Goal: Register for event/course

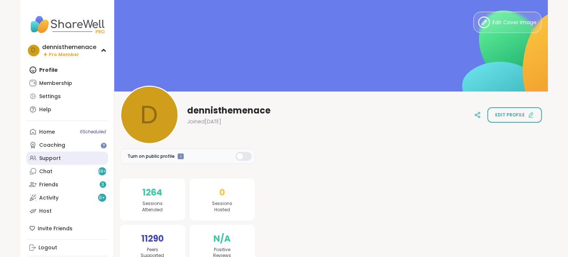
click at [54, 159] on div "Support" at bounding box center [51, 158] width 22 height 7
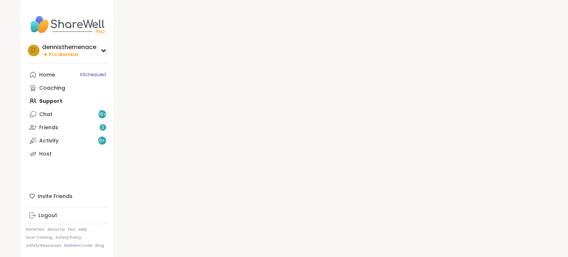
click at [54, 159] on link "Host" at bounding box center [67, 153] width 82 height 13
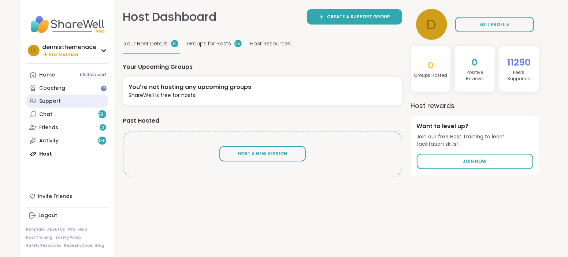
click at [52, 102] on div "Support" at bounding box center [51, 101] width 22 height 7
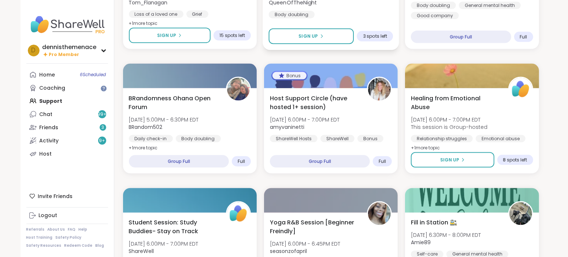
scroll to position [878, 0]
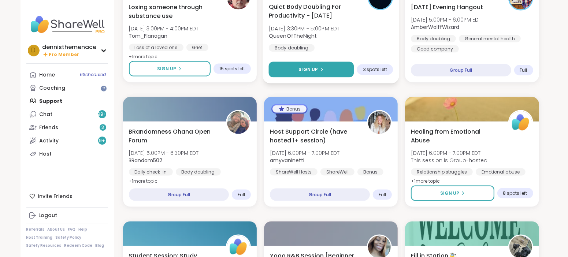
click at [303, 69] on span "Sign Up" at bounding box center [307, 69] width 19 height 7
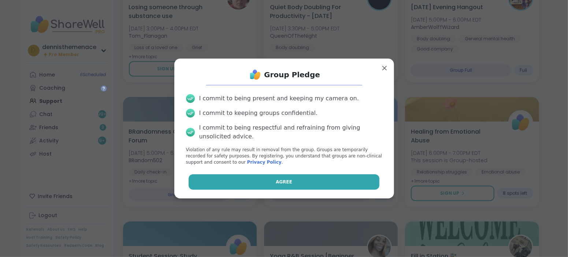
click at [301, 183] on button "Agree" at bounding box center [284, 181] width 191 height 15
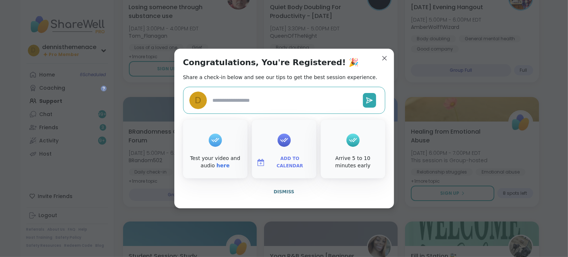
type textarea "*"
click at [283, 193] on span "Dismiss" at bounding box center [284, 191] width 21 height 5
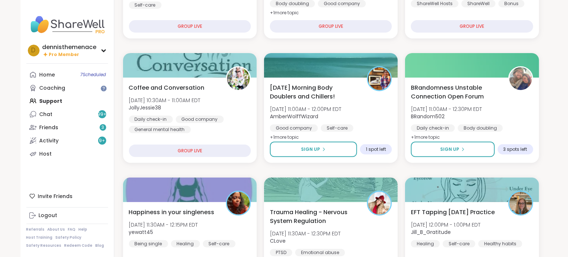
scroll to position [183, 0]
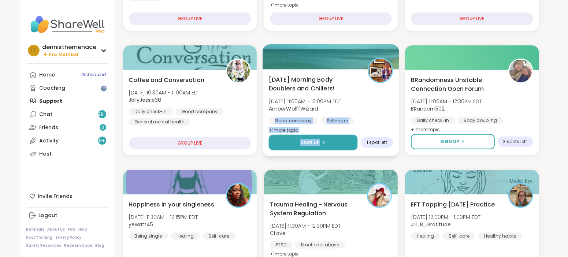
drag, startPoint x: 326, startPoint y: 108, endPoint x: 331, endPoint y: 137, distance: 29.0
click at [331, 137] on div "[DATE] Morning Body Doublers and Chillers! [DATE] 11:00AM - 12:00PM EDT AmberWo…" at bounding box center [331, 112] width 137 height 87
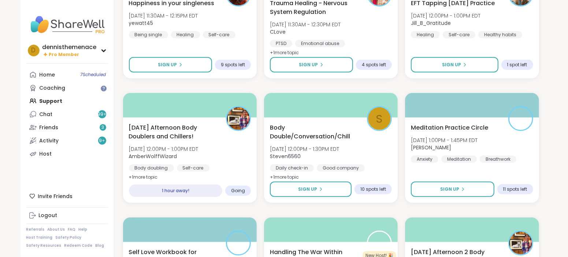
scroll to position [402, 0]
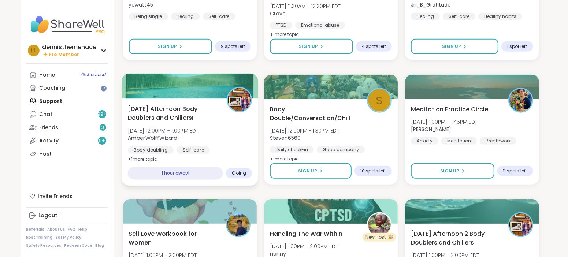
click at [182, 143] on div "[DATE] Afternoon Body Doublers and Chillers! [DATE] 12:00PM - 1:00PM EDT AmberW…" at bounding box center [189, 134] width 124 height 60
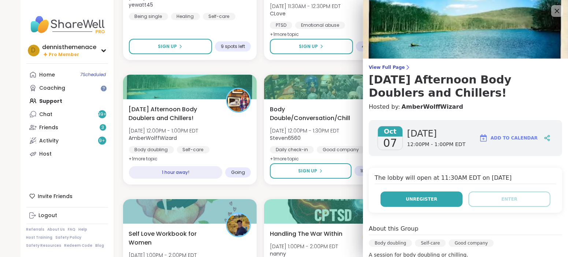
click at [411, 200] on span "Unregister" at bounding box center [421, 199] width 31 height 7
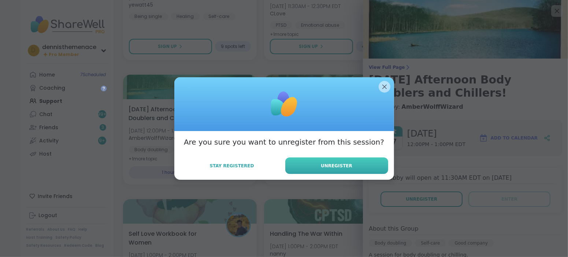
click at [340, 166] on span "Unregister" at bounding box center [336, 166] width 31 height 7
